Goal: Transaction & Acquisition: Purchase product/service

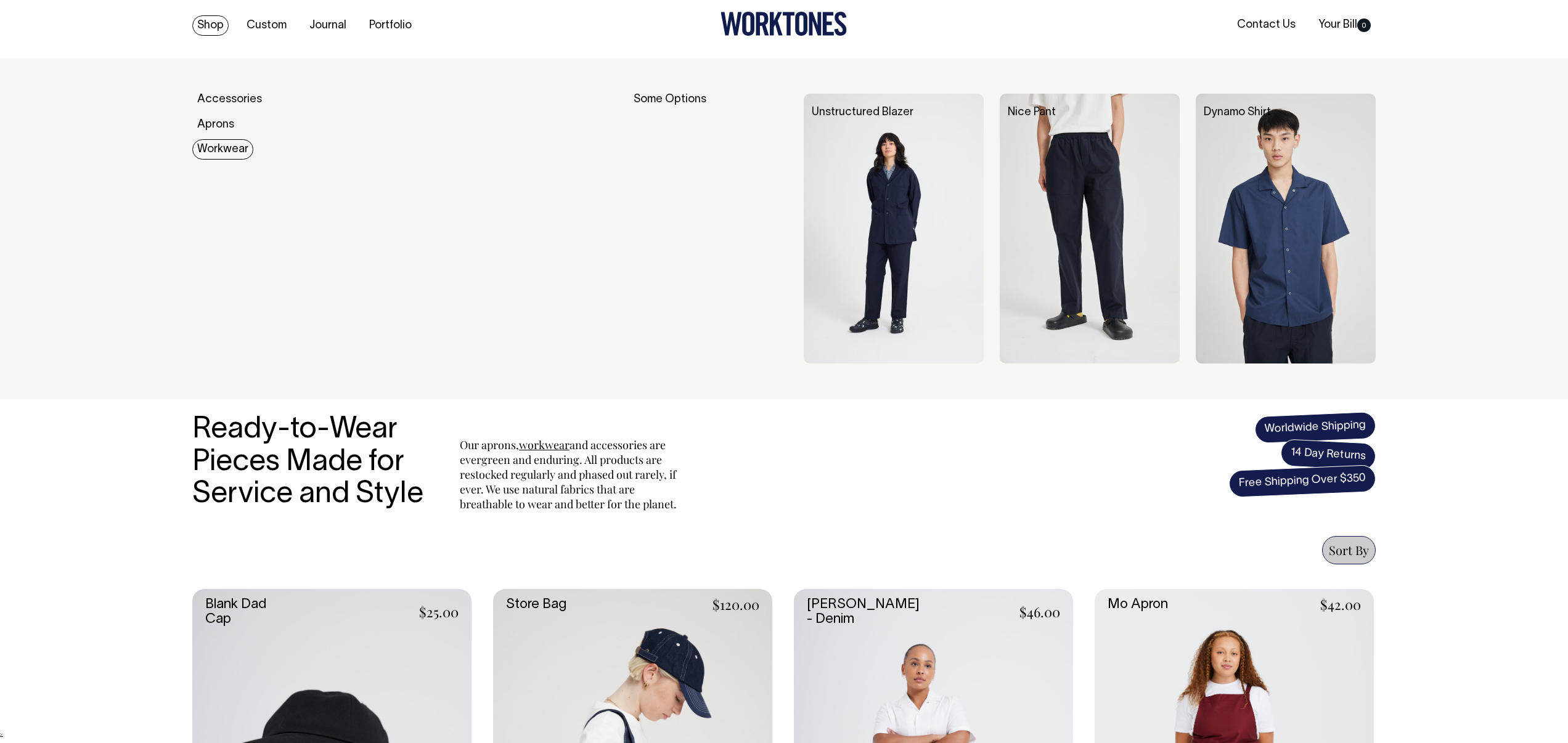
scroll to position [7, 0]
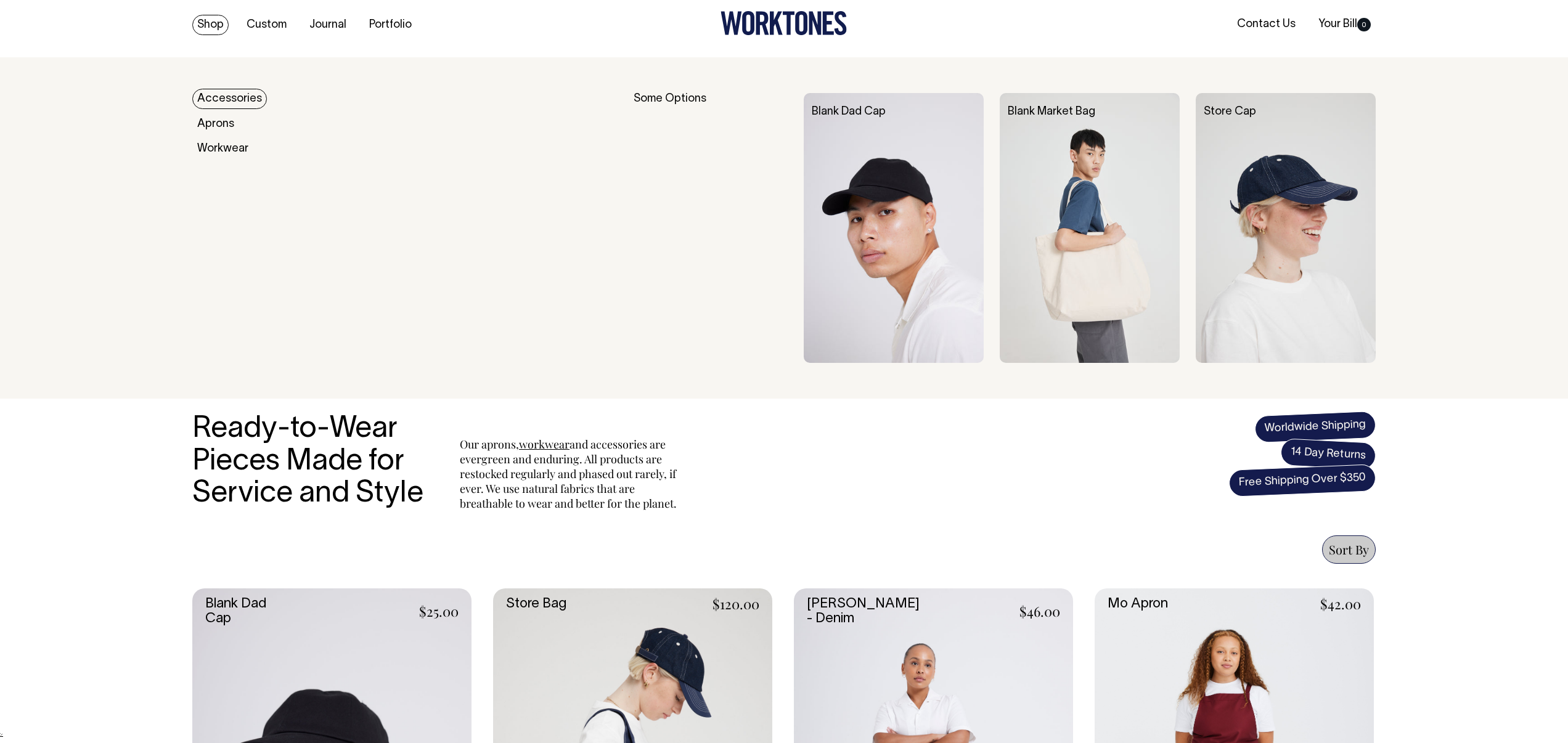
click at [229, 99] on link "Accessories" at bounding box center [229, 99] width 74 height 20
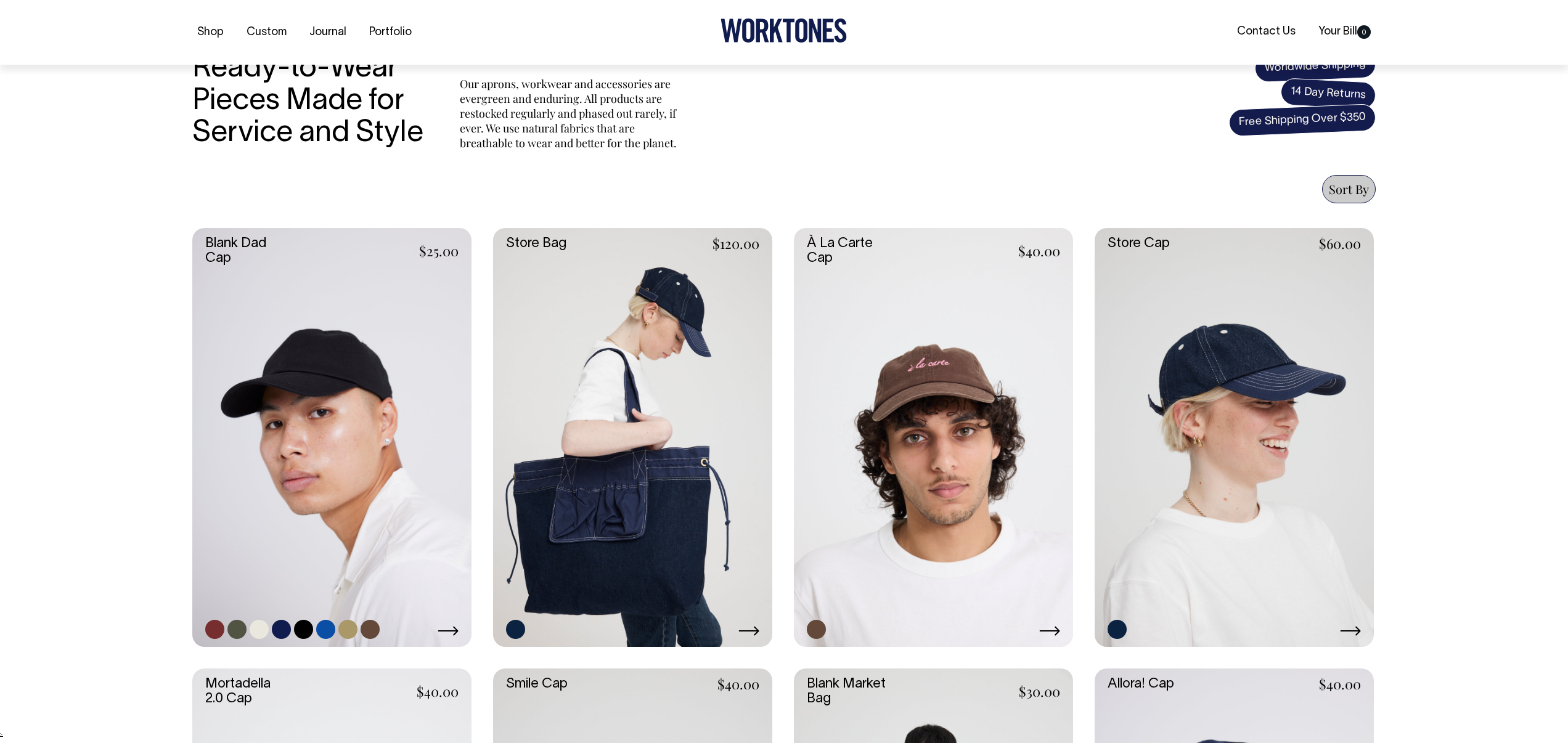
click at [382, 459] on link at bounding box center [331, 438] width 279 height 419
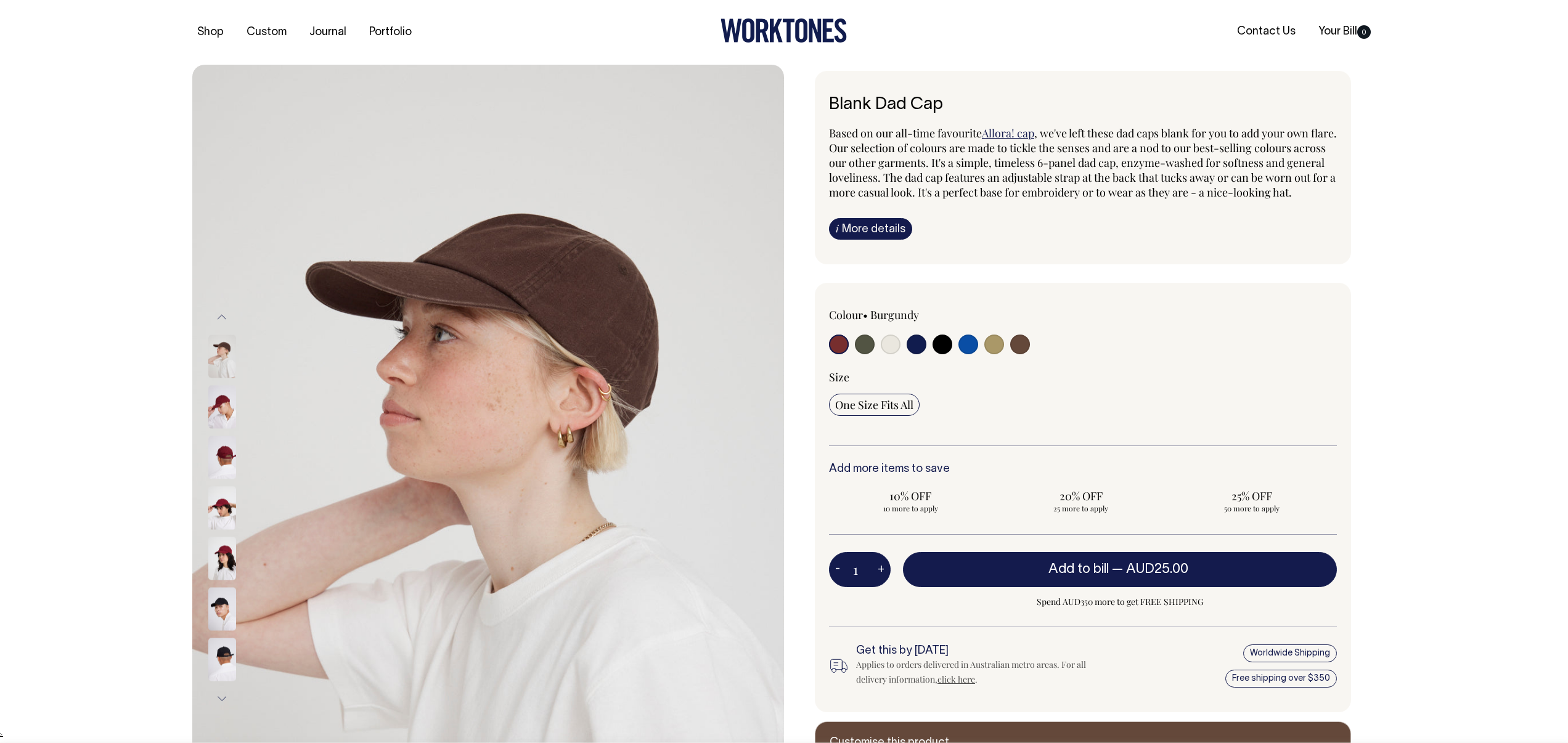
click at [977, 354] on input "radio" at bounding box center [968, 344] width 20 height 20
radio input "true"
select select "Worker Blue"
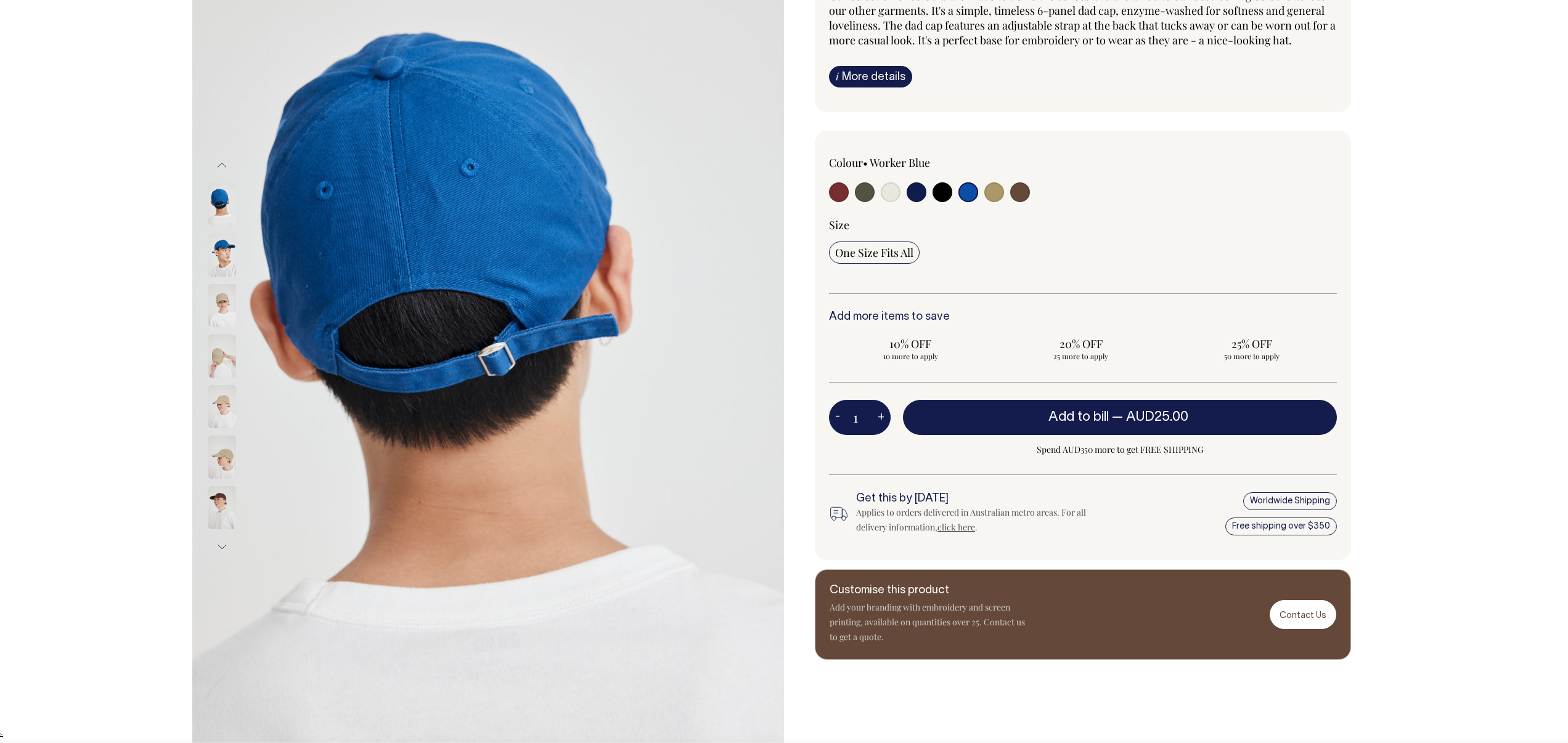
scroll to position [153, 0]
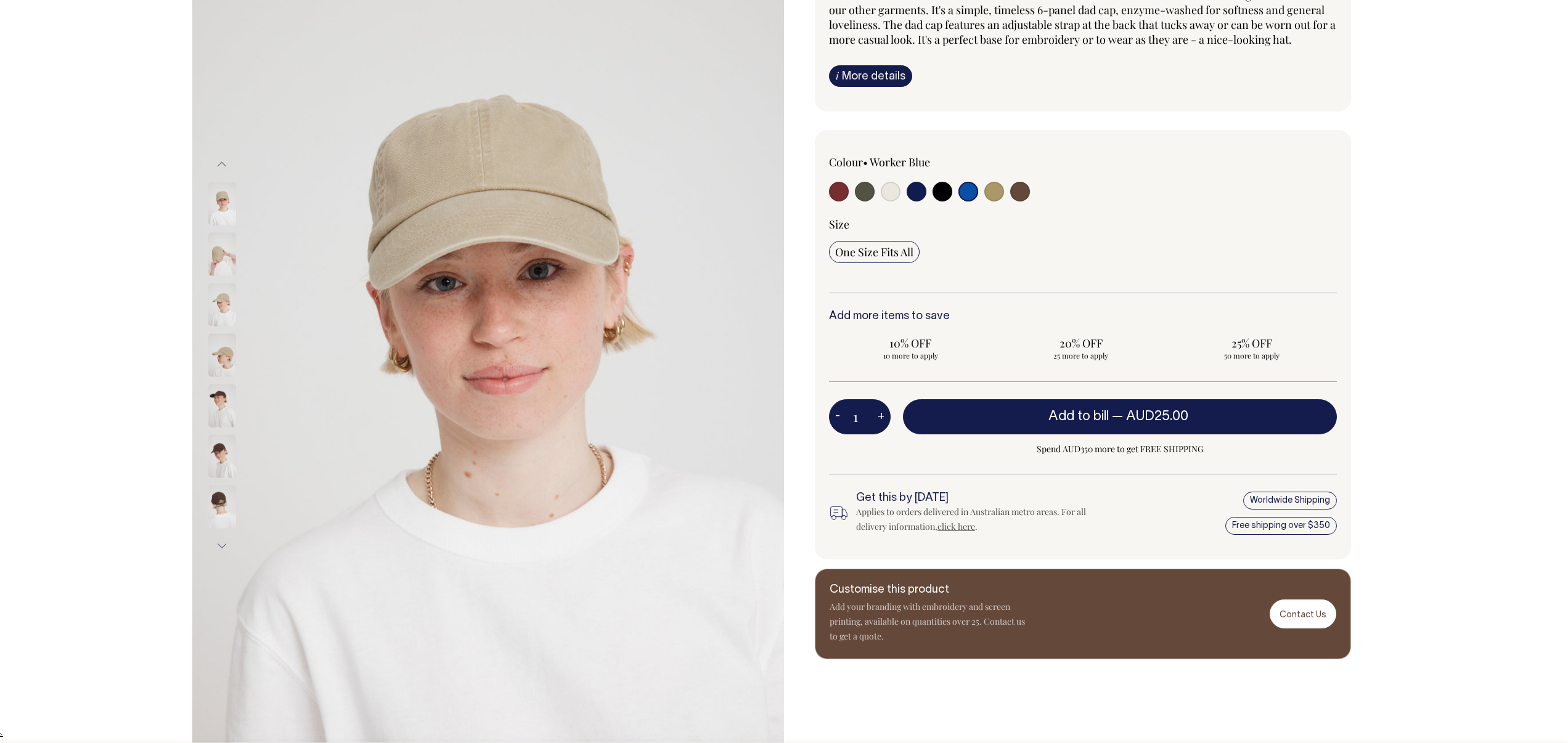
click at [217, 542] on button "Next" at bounding box center [222, 545] width 19 height 27
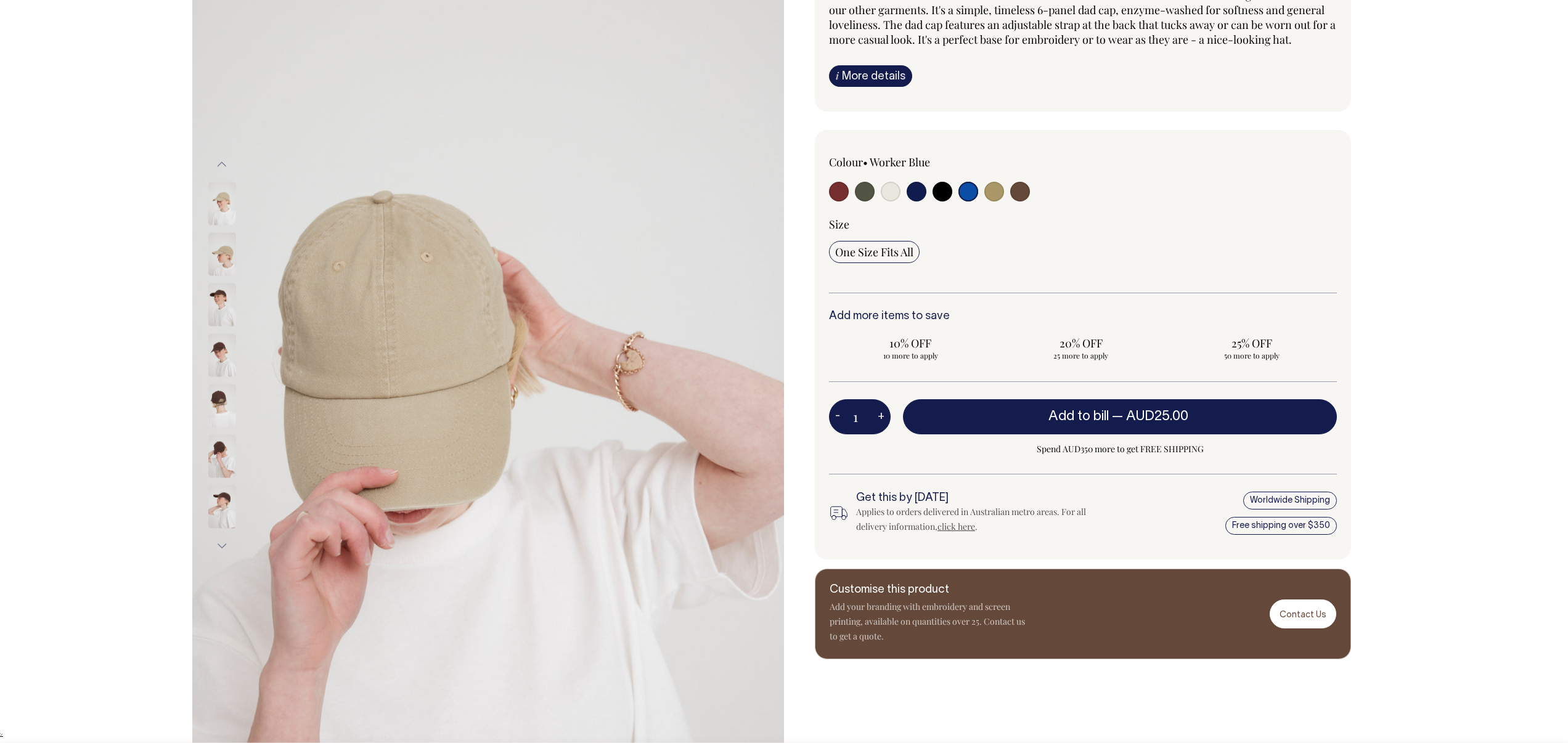
click at [217, 542] on button "Next" at bounding box center [222, 545] width 19 height 27
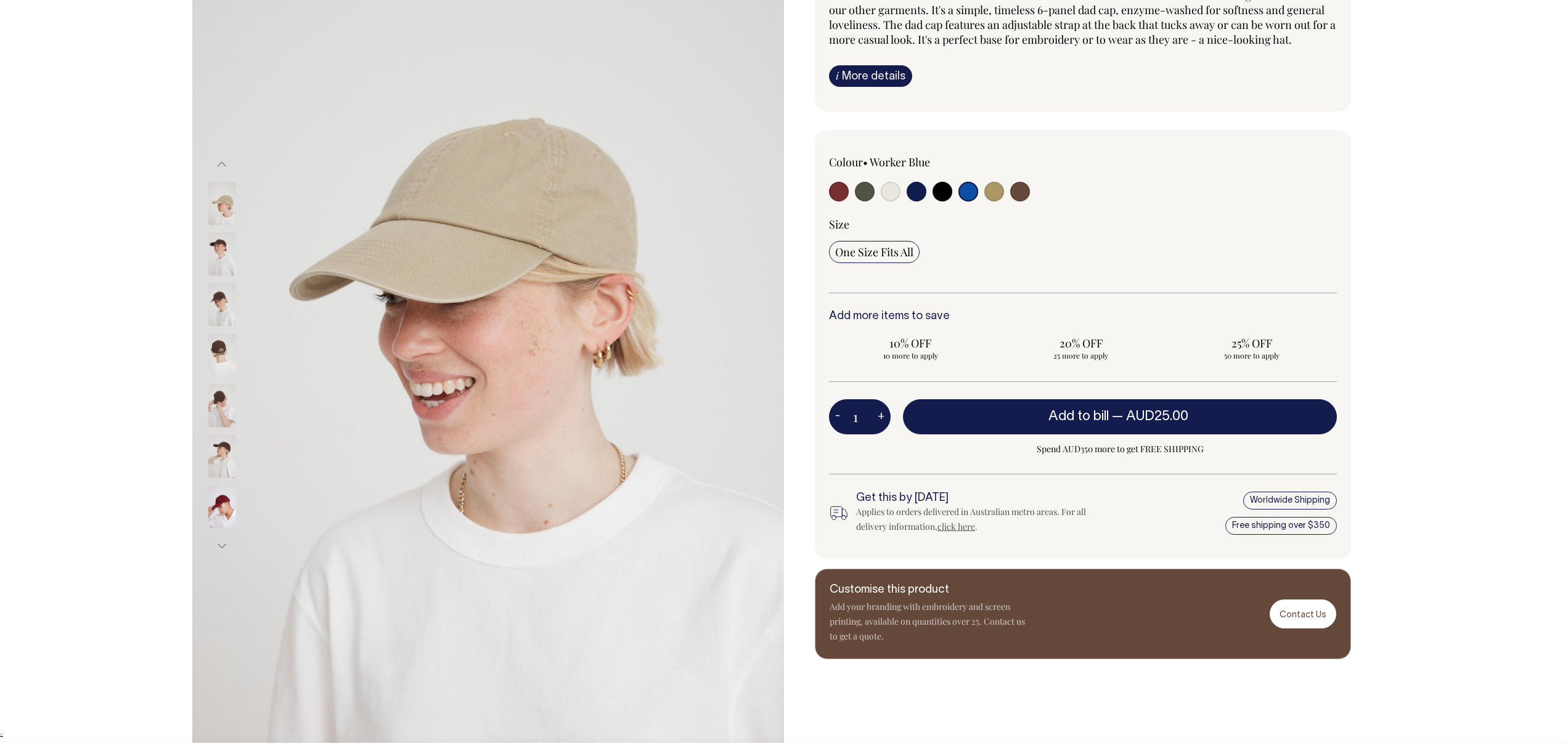
click at [217, 542] on button "Next" at bounding box center [222, 545] width 19 height 27
click at [217, 543] on button "Next" at bounding box center [222, 545] width 19 height 27
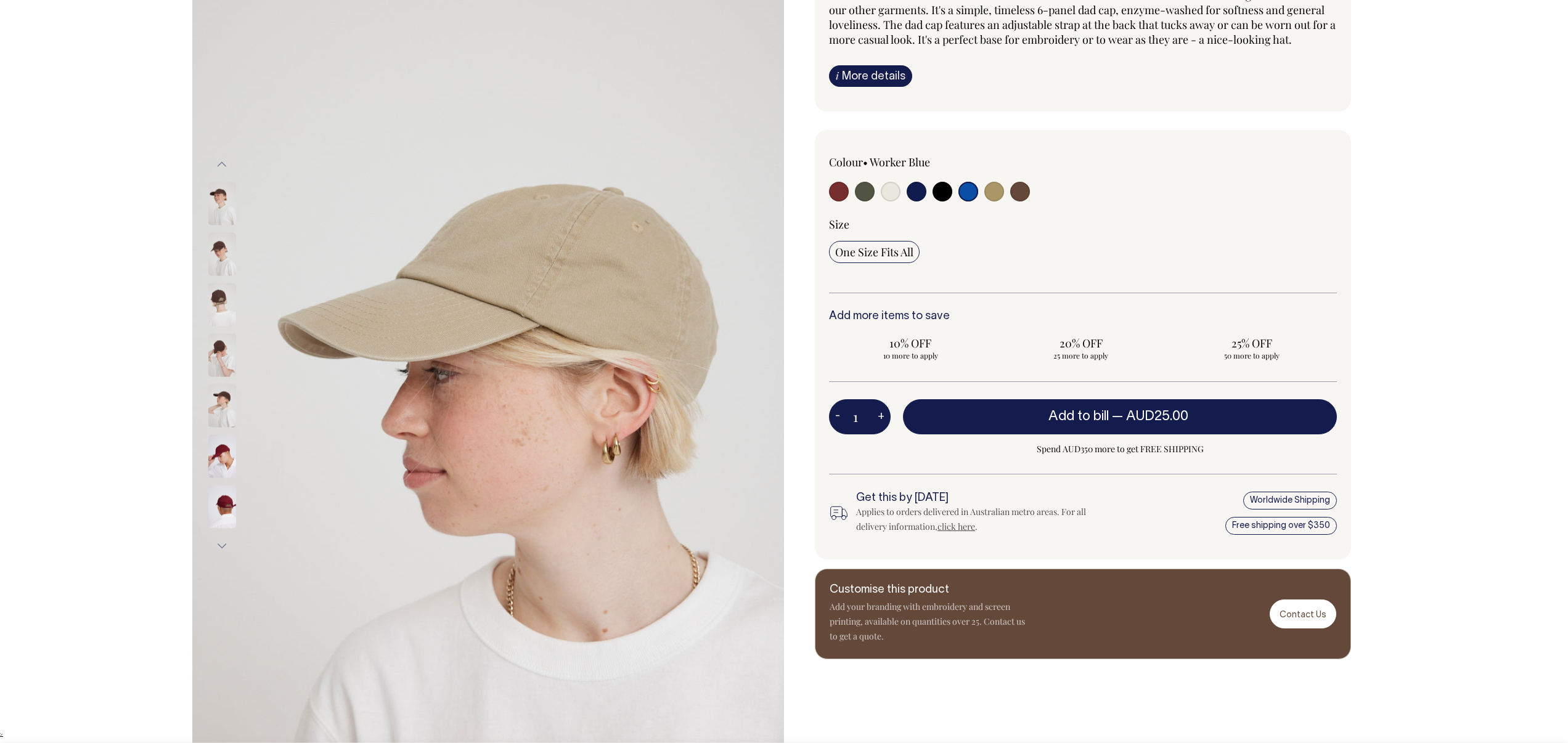
click at [217, 543] on button "Next" at bounding box center [222, 545] width 19 height 27
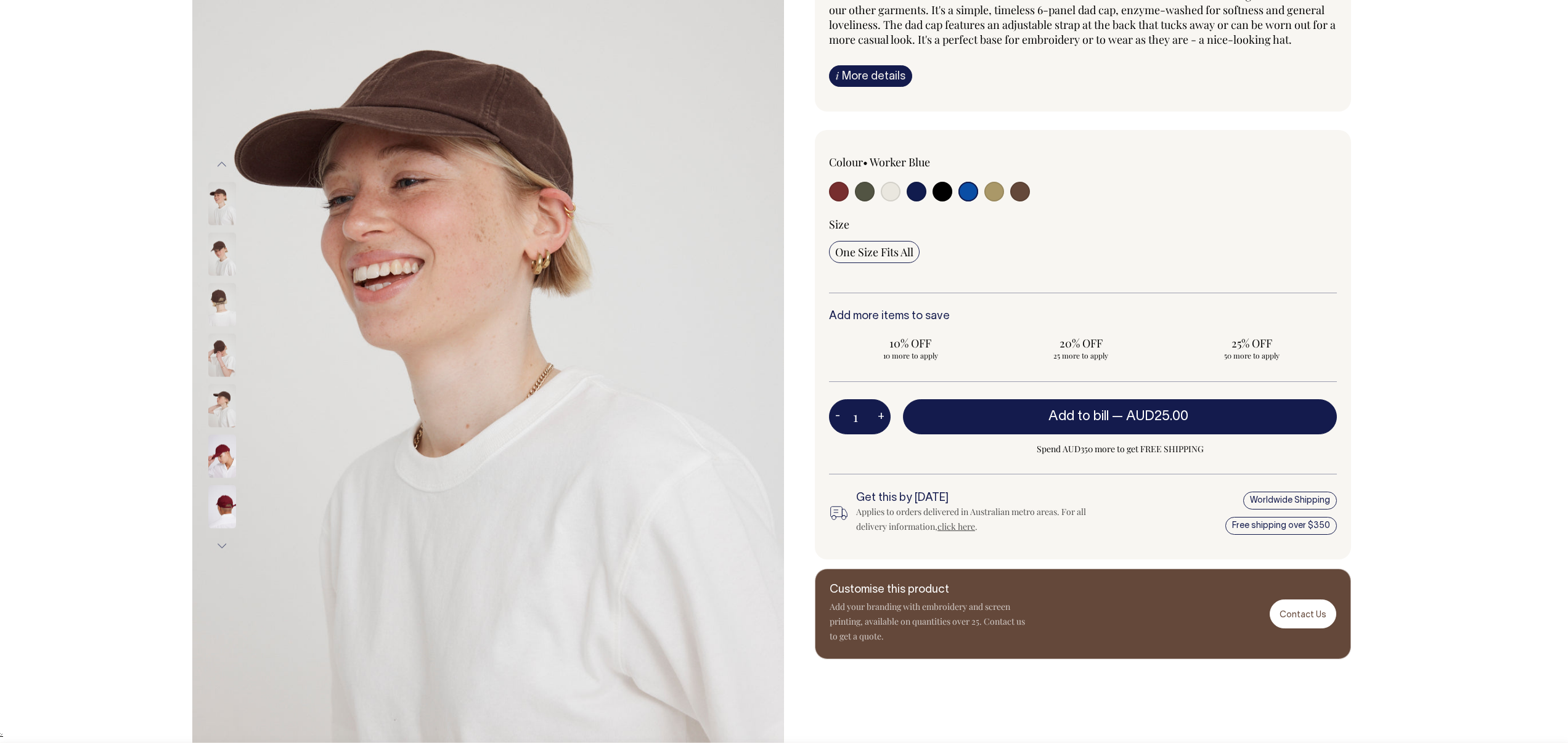
click at [217, 543] on button "Next" at bounding box center [222, 545] width 19 height 27
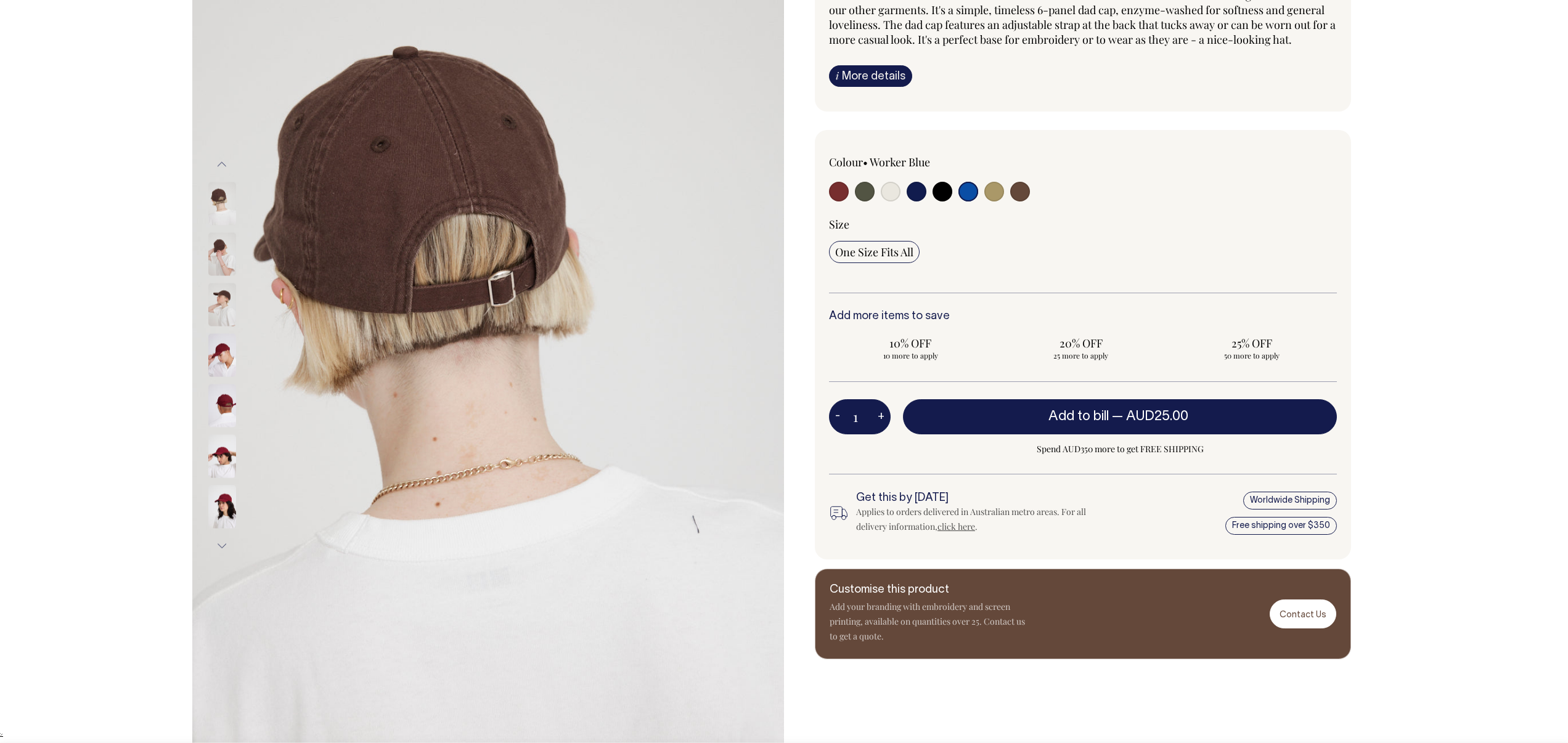
click at [217, 543] on button "Next" at bounding box center [222, 545] width 19 height 27
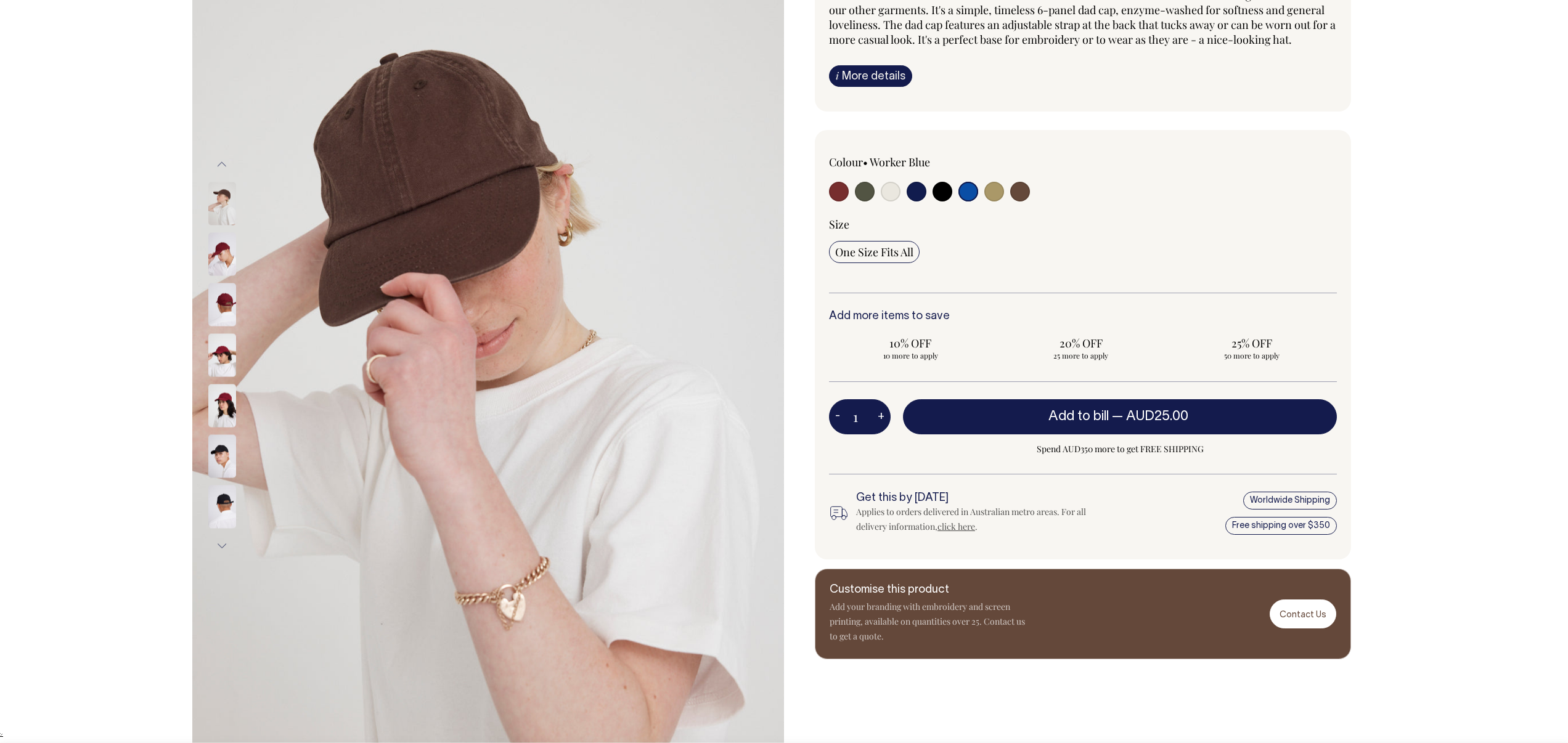
click at [217, 543] on button "Next" at bounding box center [222, 545] width 19 height 27
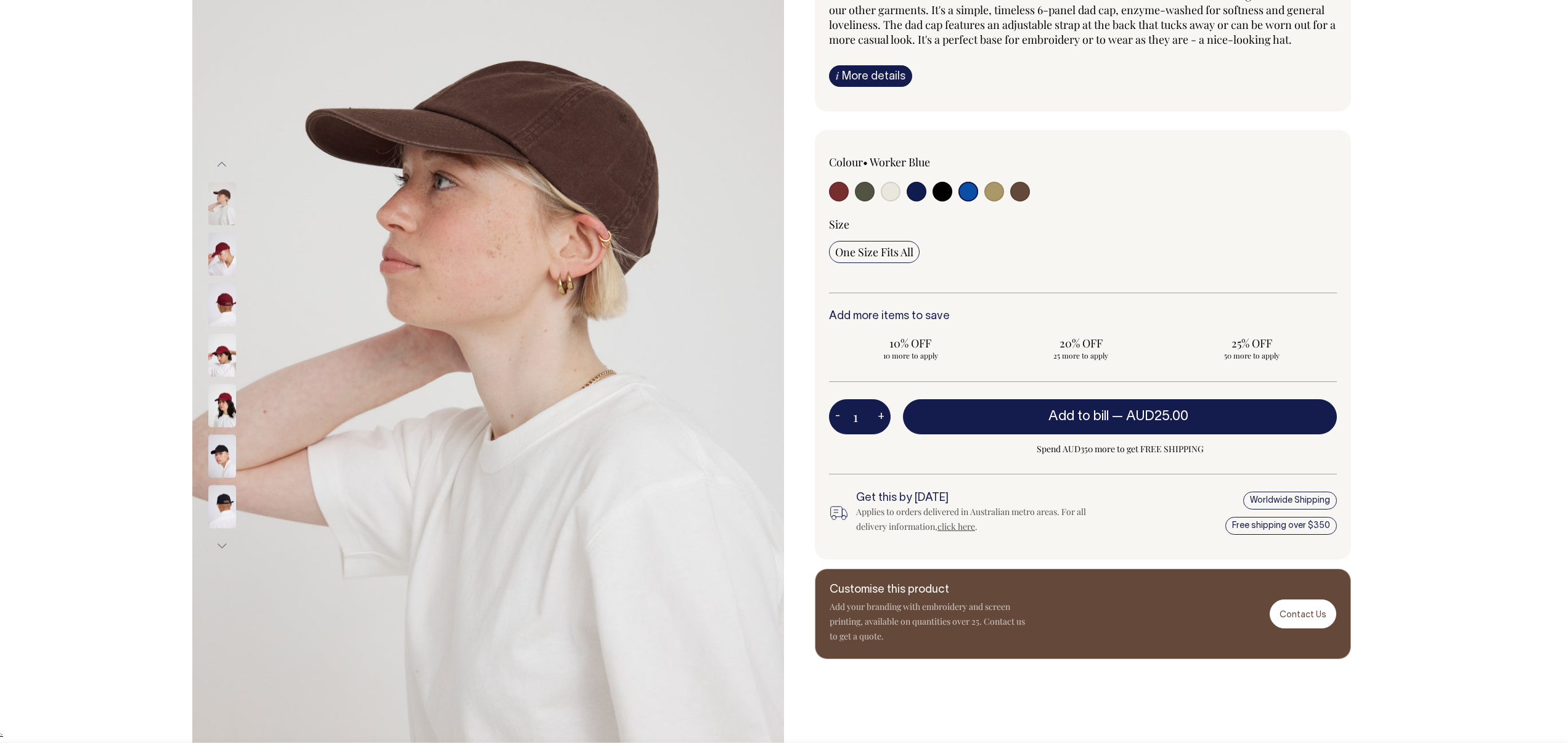
click at [217, 543] on button "Next" at bounding box center [222, 545] width 19 height 27
